Goal: Check status: Check status

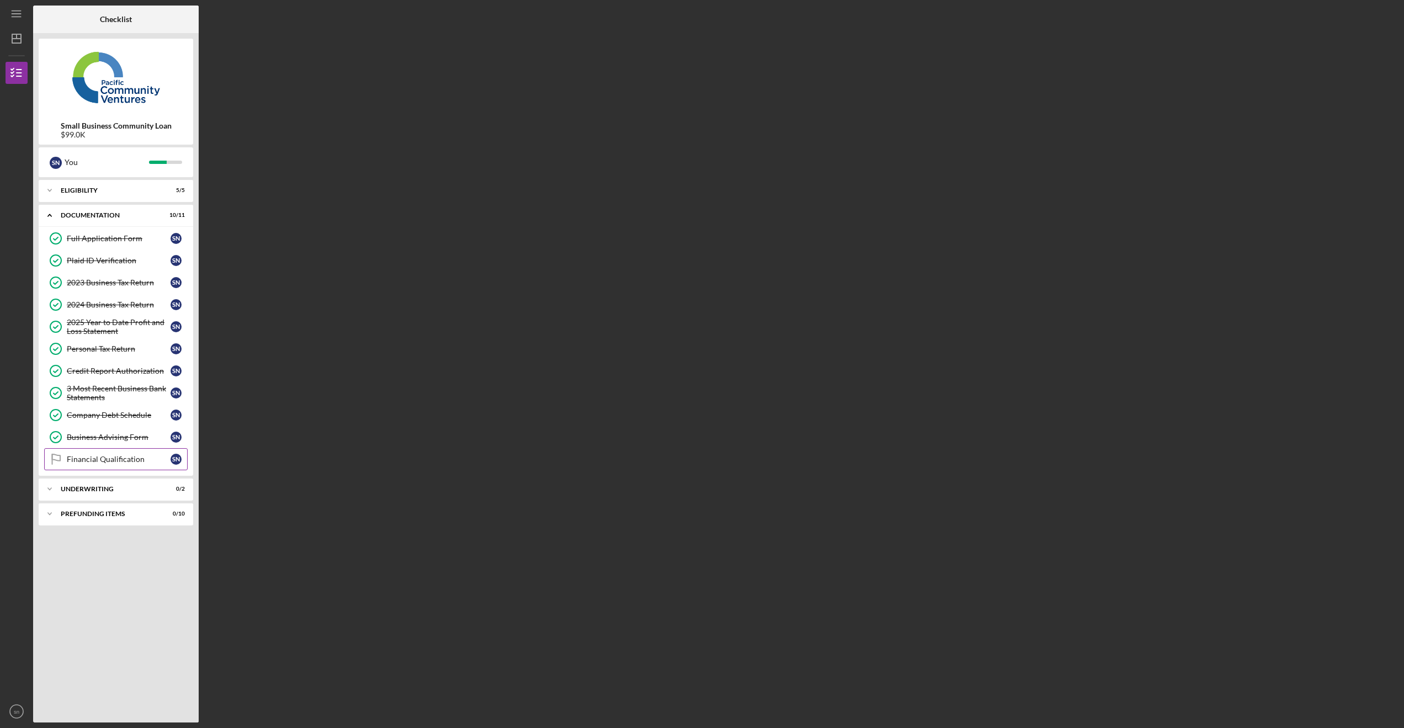
click at [116, 454] on link "Financial Qualification Financial Qualification s n" at bounding box center [116, 459] width 144 height 22
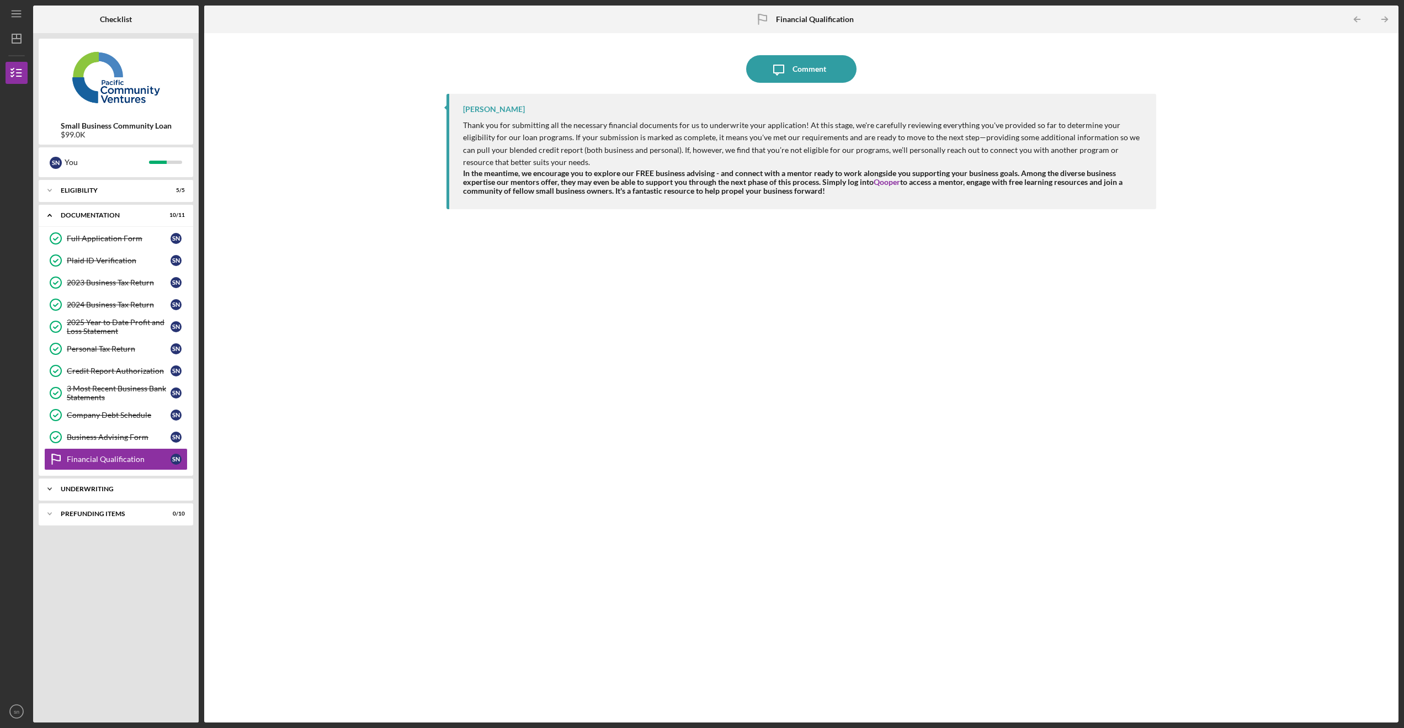
click at [114, 486] on div "Underwriting" at bounding box center [120, 489] width 119 height 7
click at [119, 538] on div "Pending Final Approval" at bounding box center [119, 534] width 104 height 9
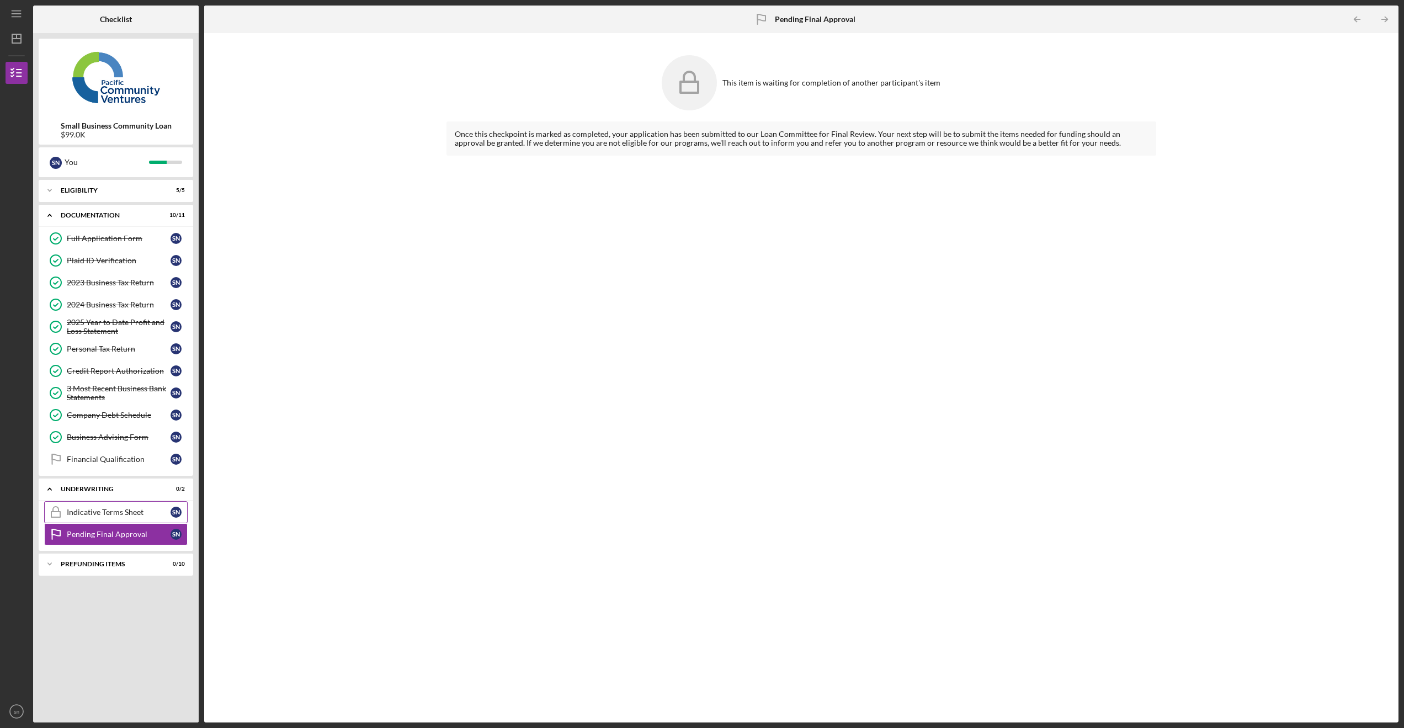
click at [124, 513] on div "Indicative Terms Sheet" at bounding box center [119, 512] width 104 height 9
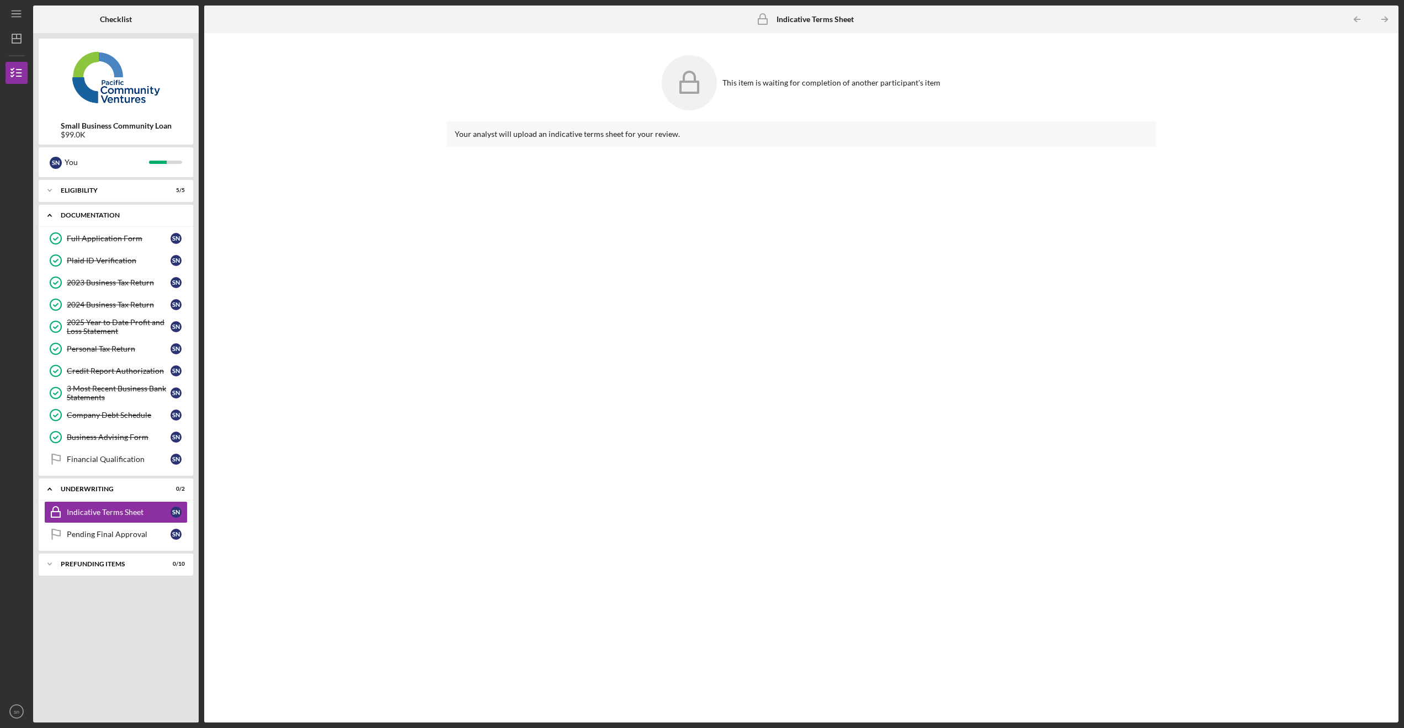
click at [97, 216] on div "Documentation" at bounding box center [120, 215] width 119 height 7
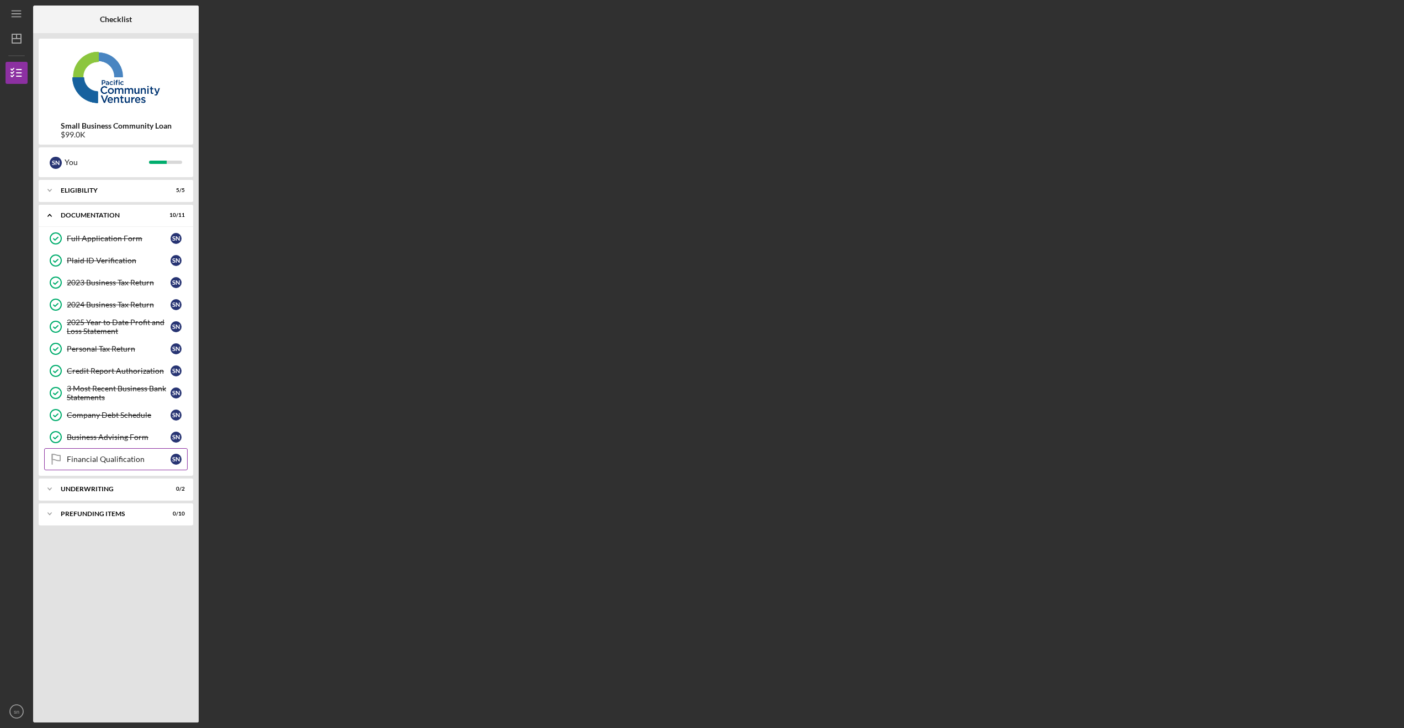
click at [106, 465] on link "Financial Qualification Financial Qualification s n" at bounding box center [116, 459] width 144 height 22
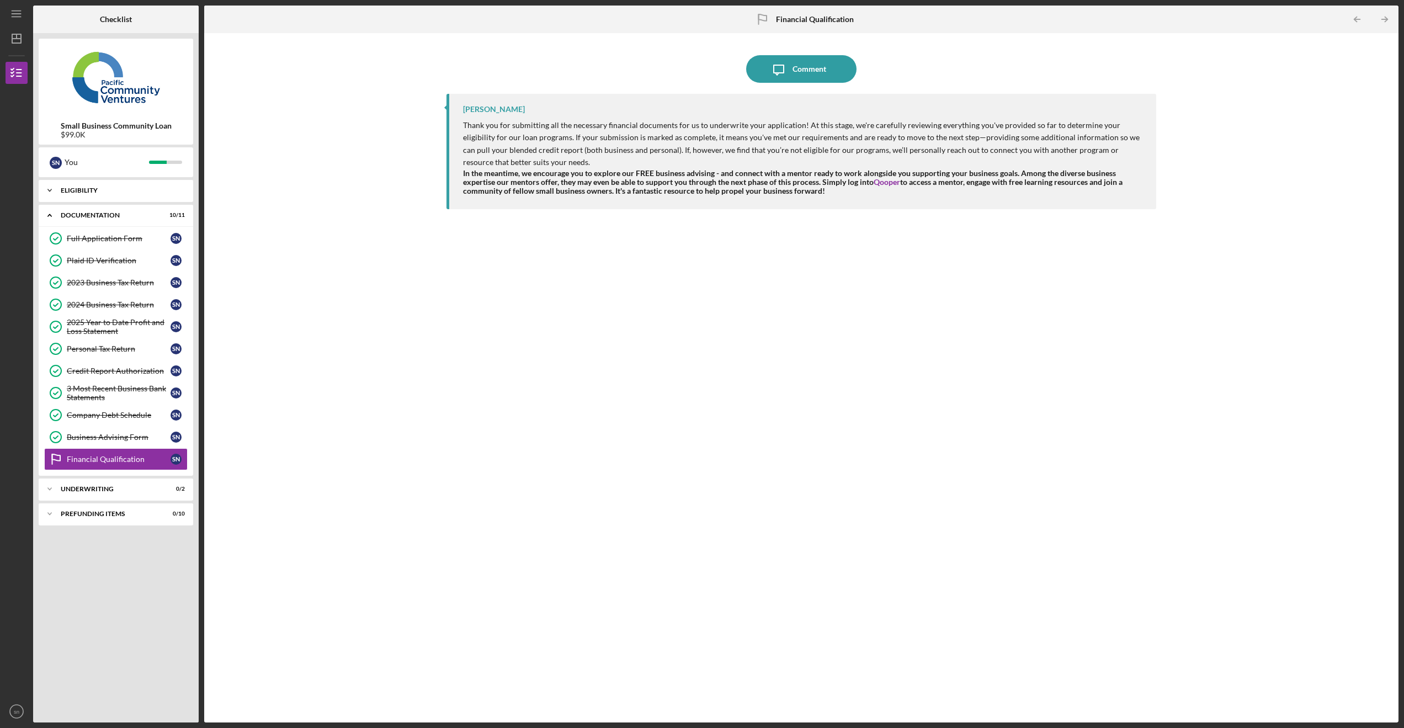
click at [121, 198] on div "Icon/Expander Eligibility 5 / 5" at bounding box center [116, 190] width 155 height 22
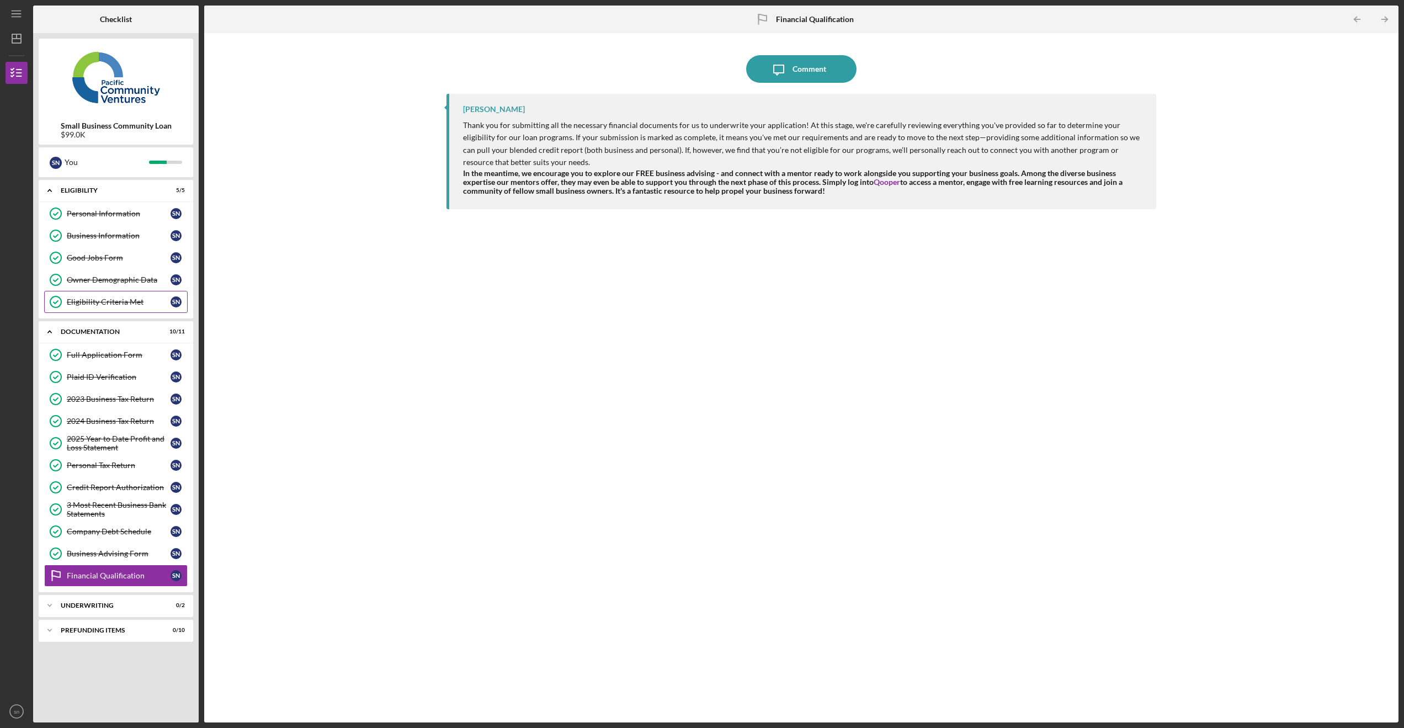
click at [117, 306] on link "Eligibility Criteria Met Eligibility Criteria Met s n" at bounding box center [116, 302] width 144 height 22
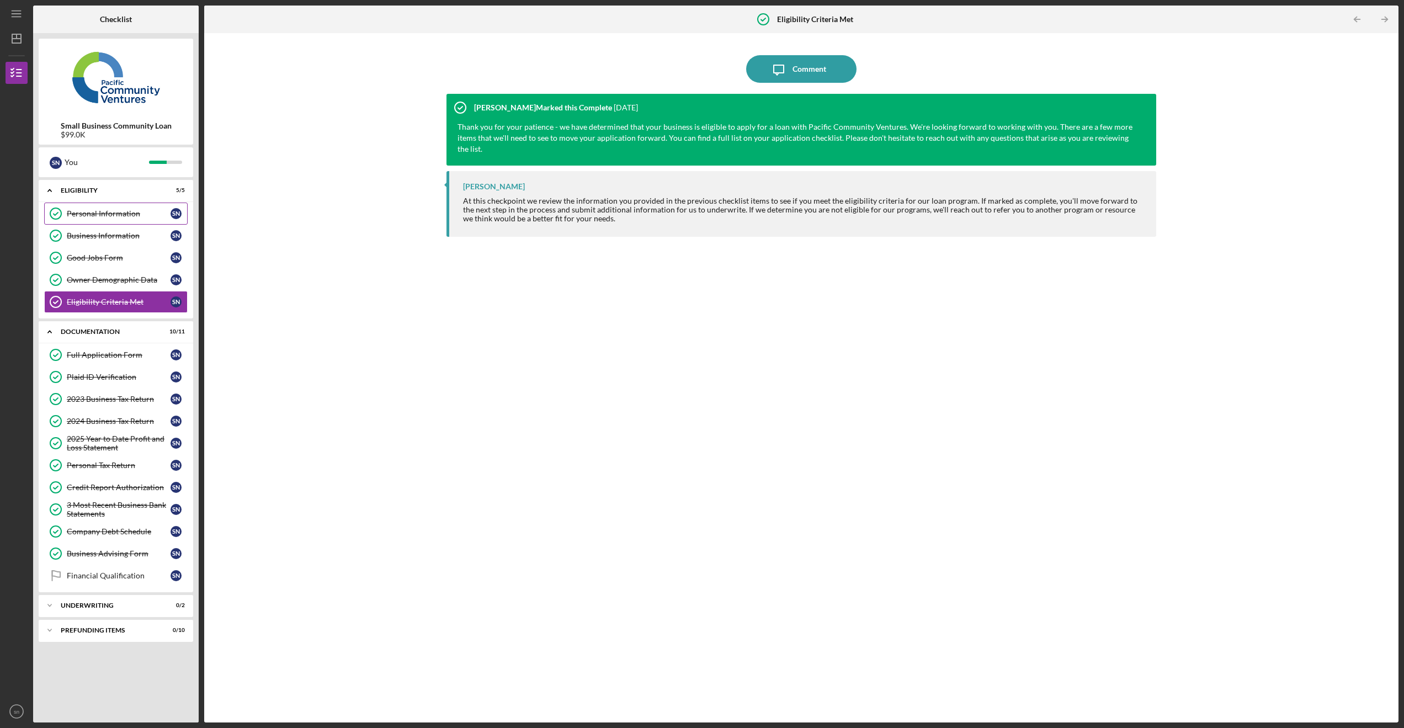
click at [116, 222] on link "Personal Information Personal Information s n" at bounding box center [116, 214] width 144 height 22
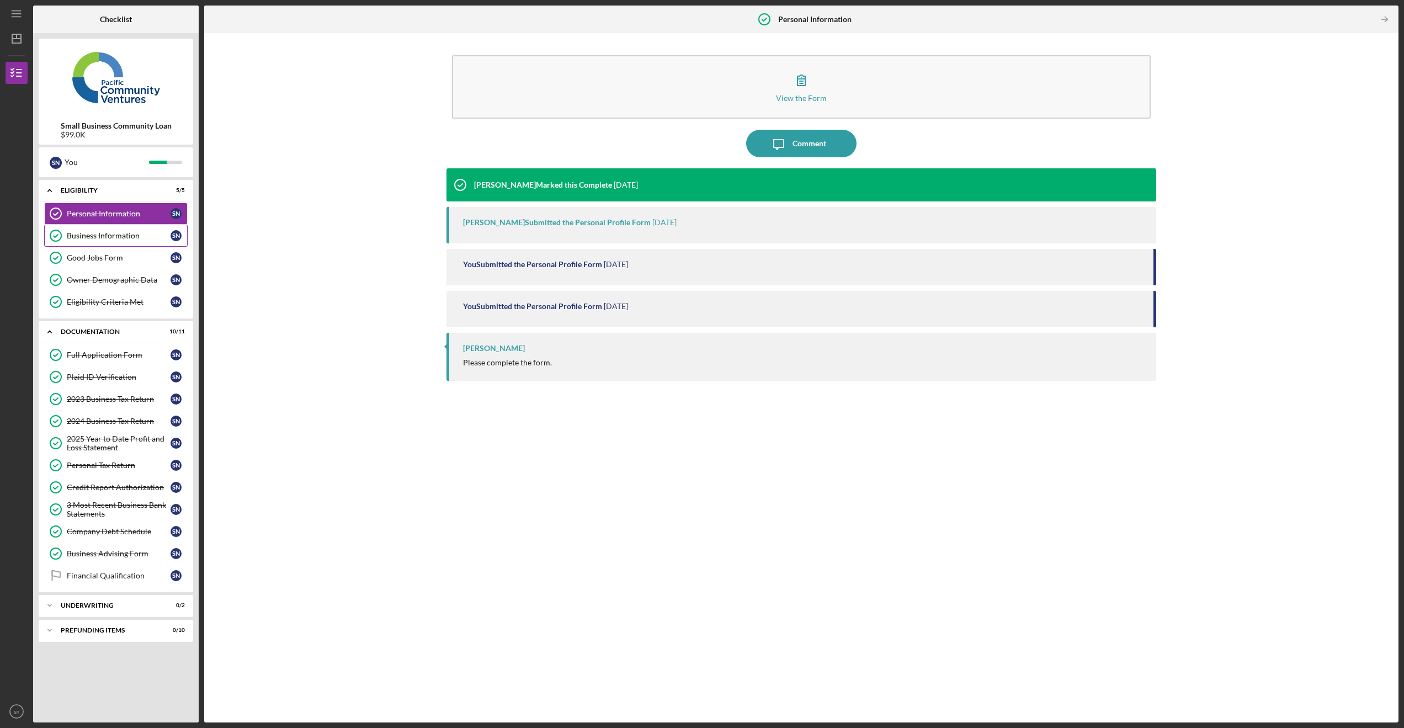
click at [115, 241] on link "Business Information Business Information s n" at bounding box center [116, 236] width 144 height 22
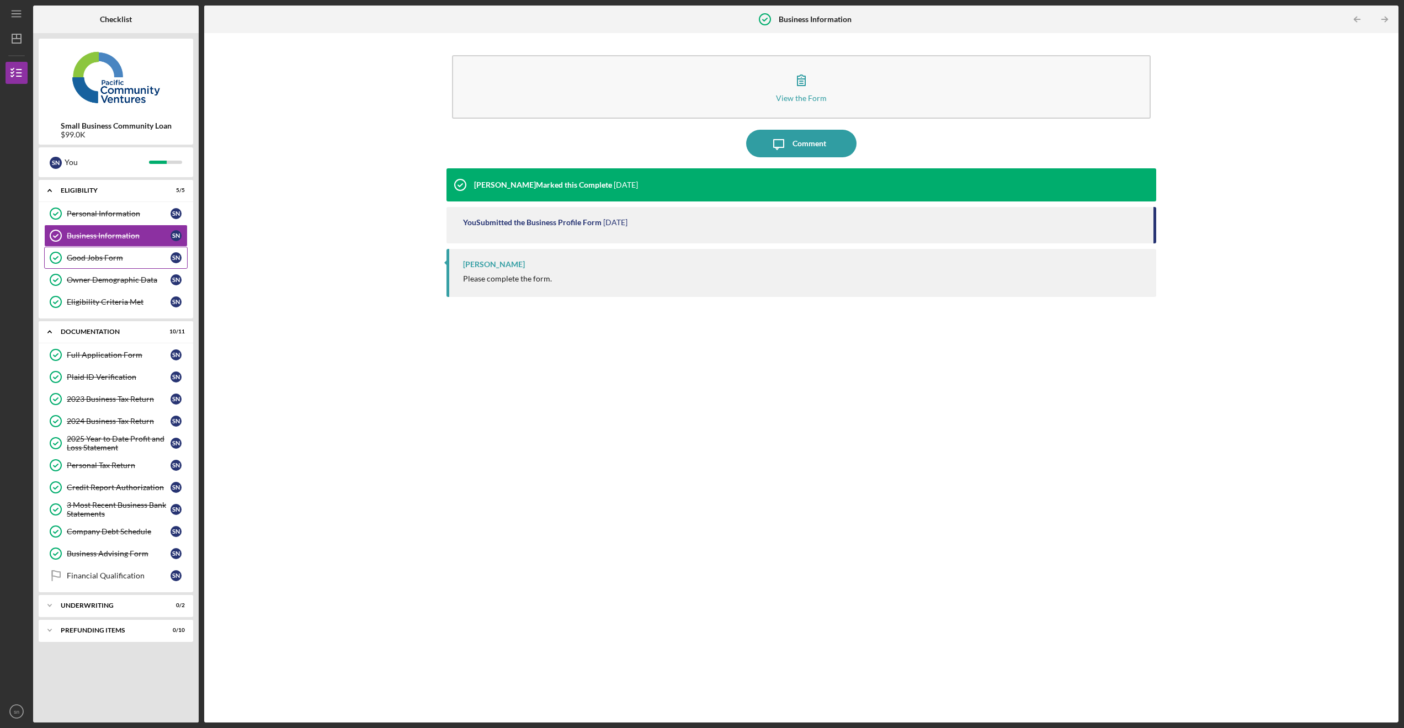
click at [106, 264] on link "Good Jobs Form Good Jobs Form s n" at bounding box center [116, 258] width 144 height 22
